Goal: Information Seeking & Learning: Learn about a topic

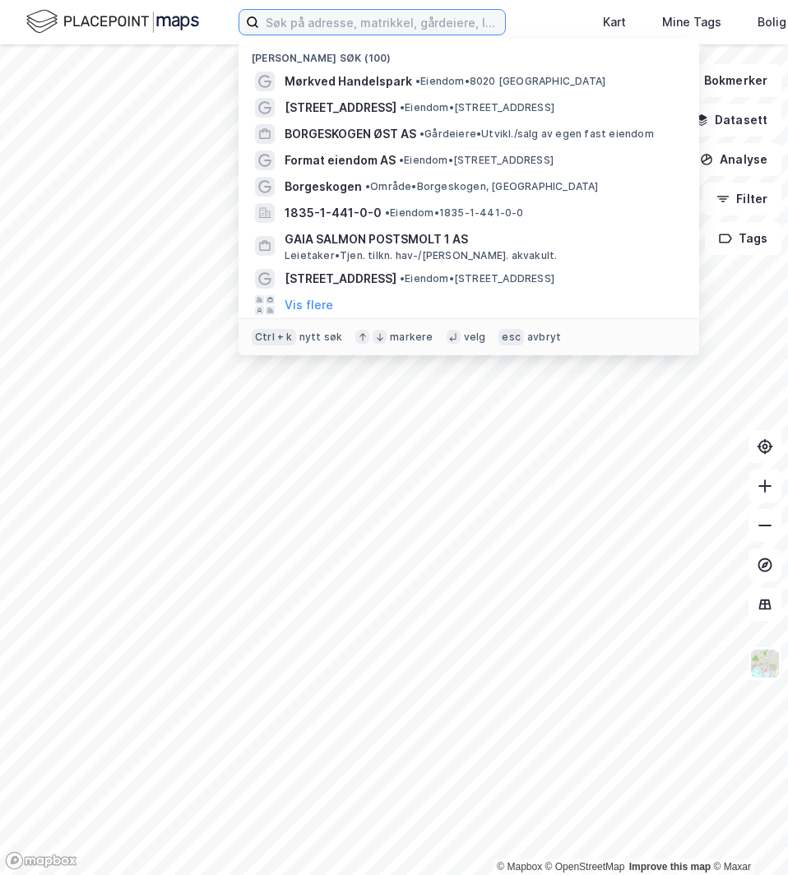
click at [317, 32] on input at bounding box center [382, 22] width 246 height 25
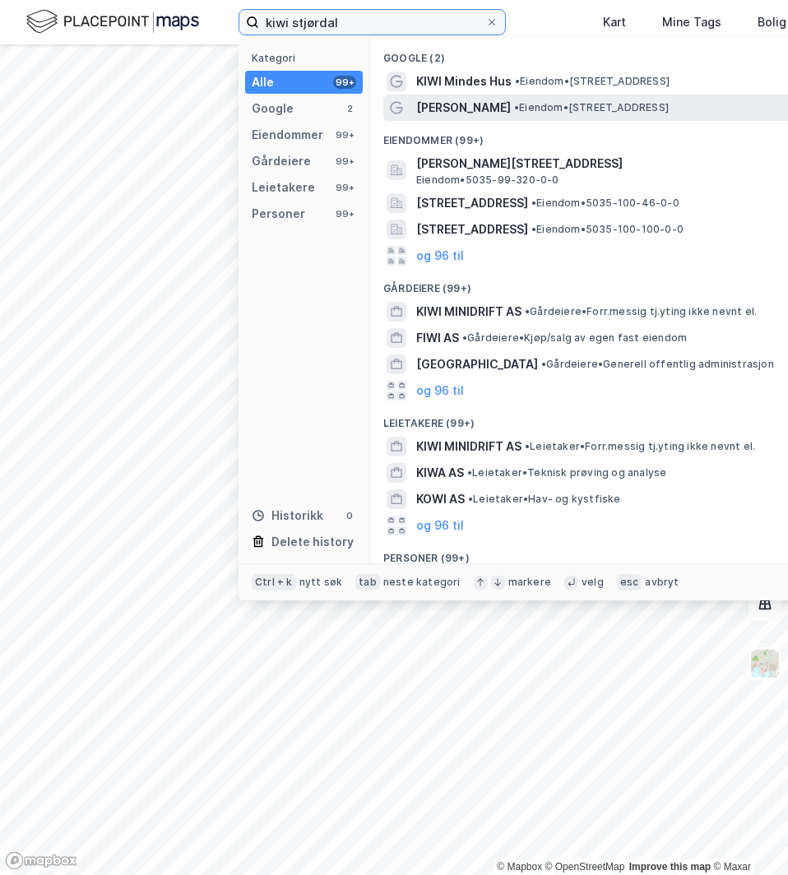
type input "kiwi stjørdal"
click at [452, 110] on span "[PERSON_NAME]" at bounding box center [463, 108] width 95 height 20
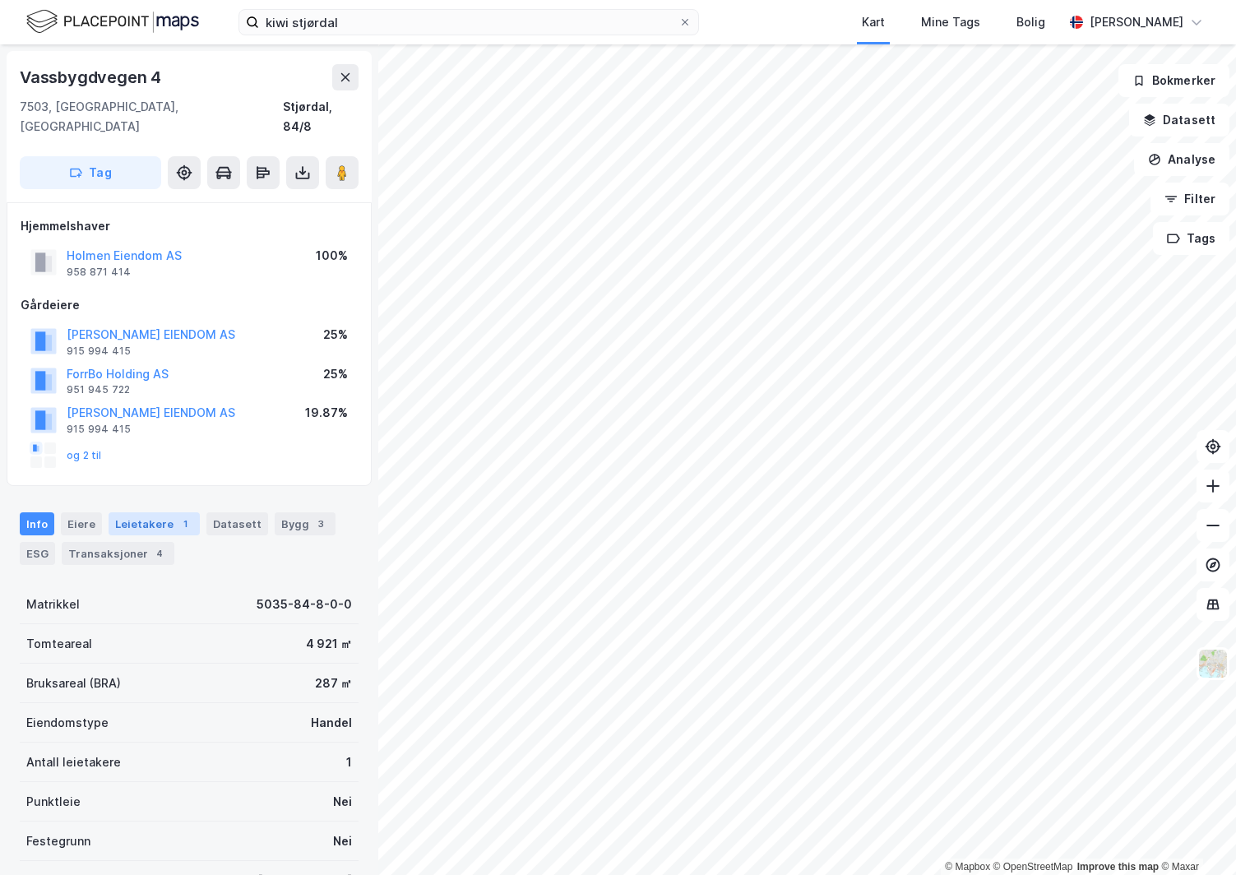
click at [142, 512] on div "Leietakere 1" at bounding box center [154, 523] width 91 height 23
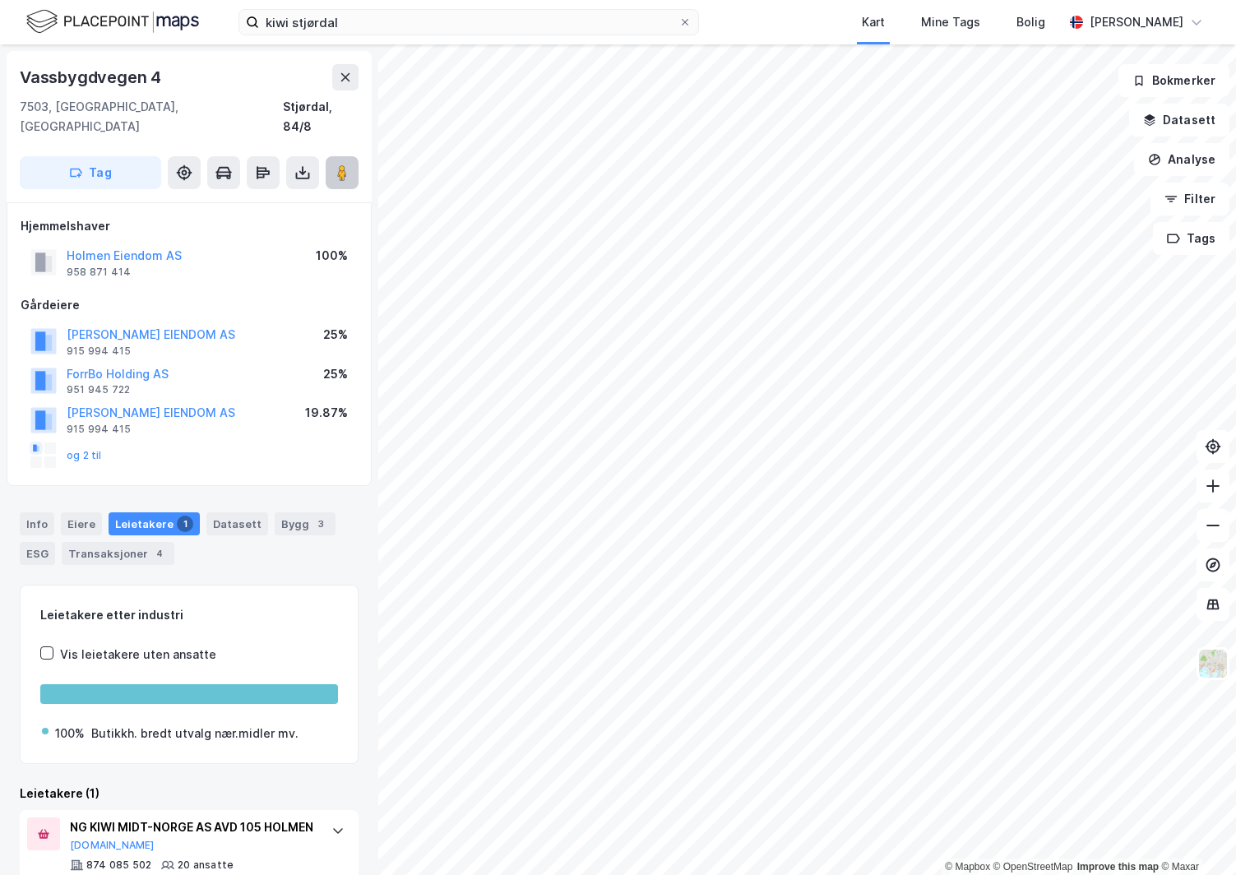
click at [345, 164] on image at bounding box center [342, 172] width 10 height 16
click at [336, 164] on icon at bounding box center [342, 172] width 16 height 16
